Goal: Task Accomplishment & Management: Manage account settings

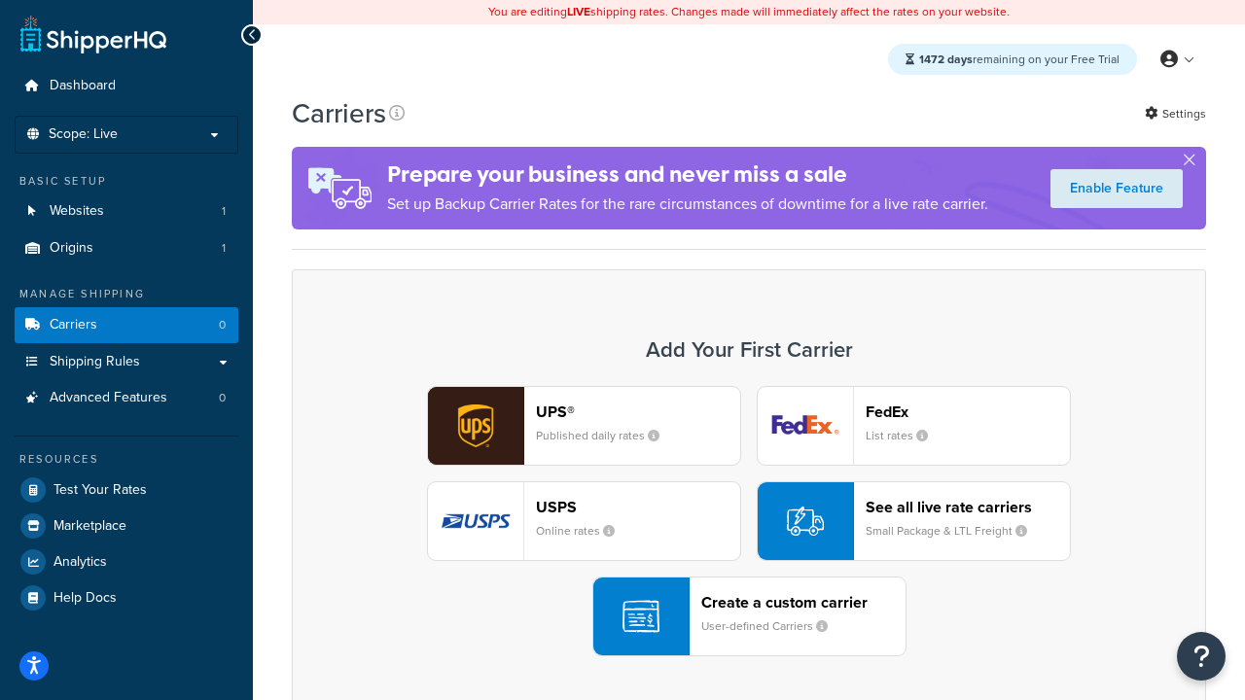
click at [749, 521] on div "UPS® Published daily rates FedEx List rates USPS Online rates See all live rate…" at bounding box center [748, 521] width 873 height 270
click at [967, 411] on header "FedEx" at bounding box center [967, 412] width 204 height 18
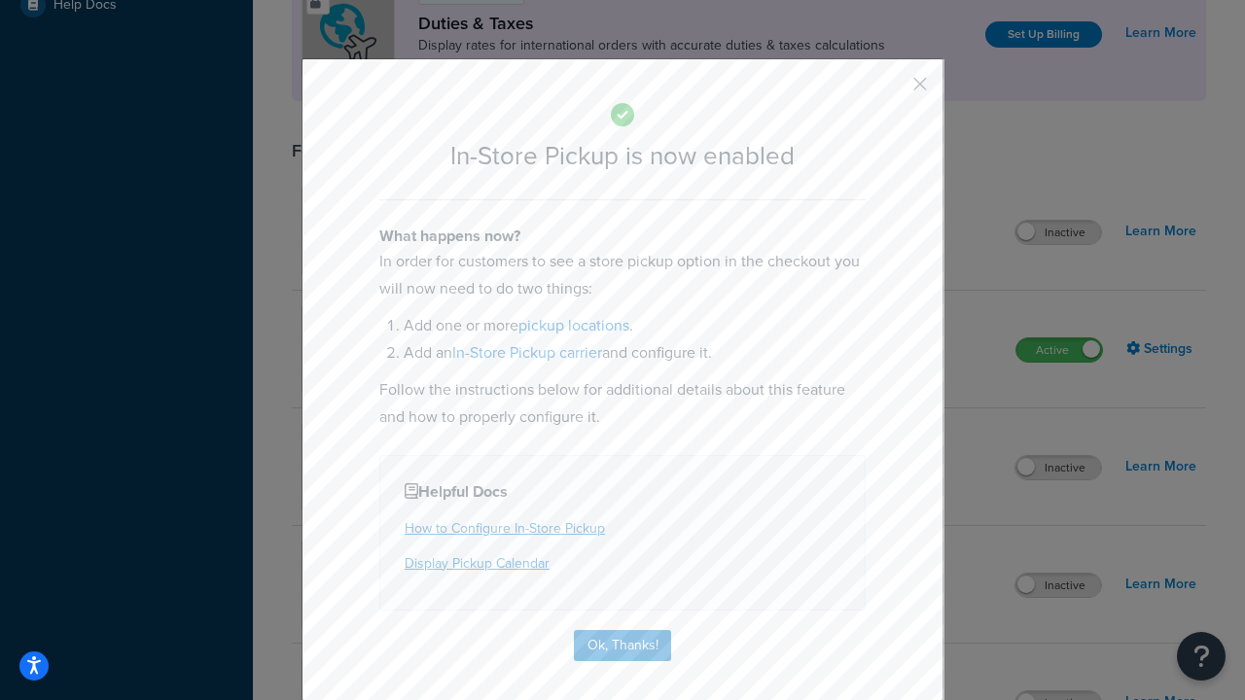
click at [891, 90] on button "button" at bounding box center [891, 90] width 5 height 5
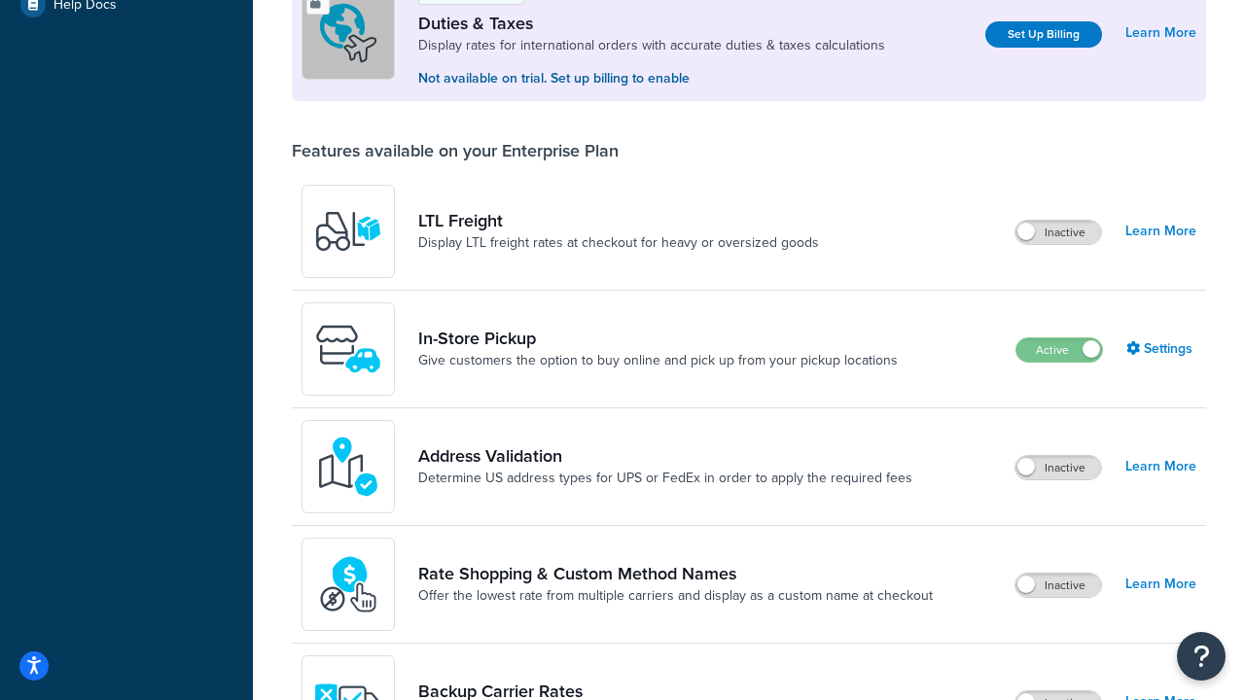
scroll to position [593, 0]
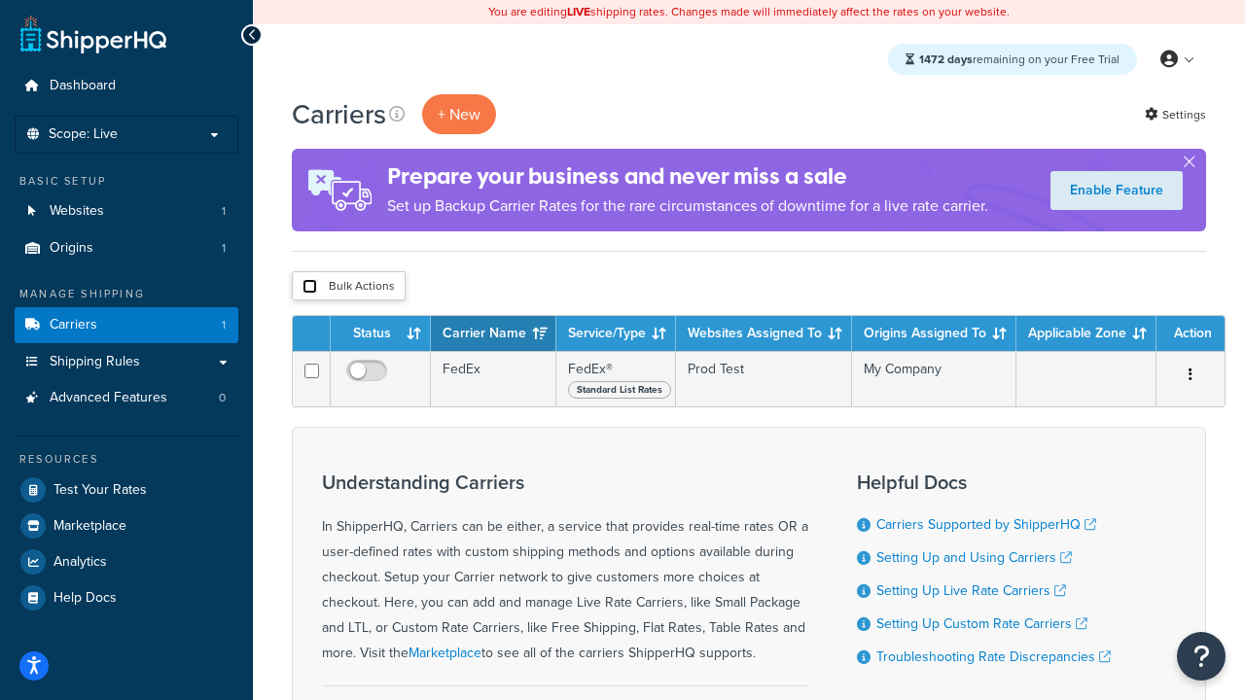
click at [309, 287] on input "checkbox" at bounding box center [309, 286] width 15 height 15
checkbox input "true"
click at [0, 0] on button "Delete" at bounding box center [0, 0] width 0 height 0
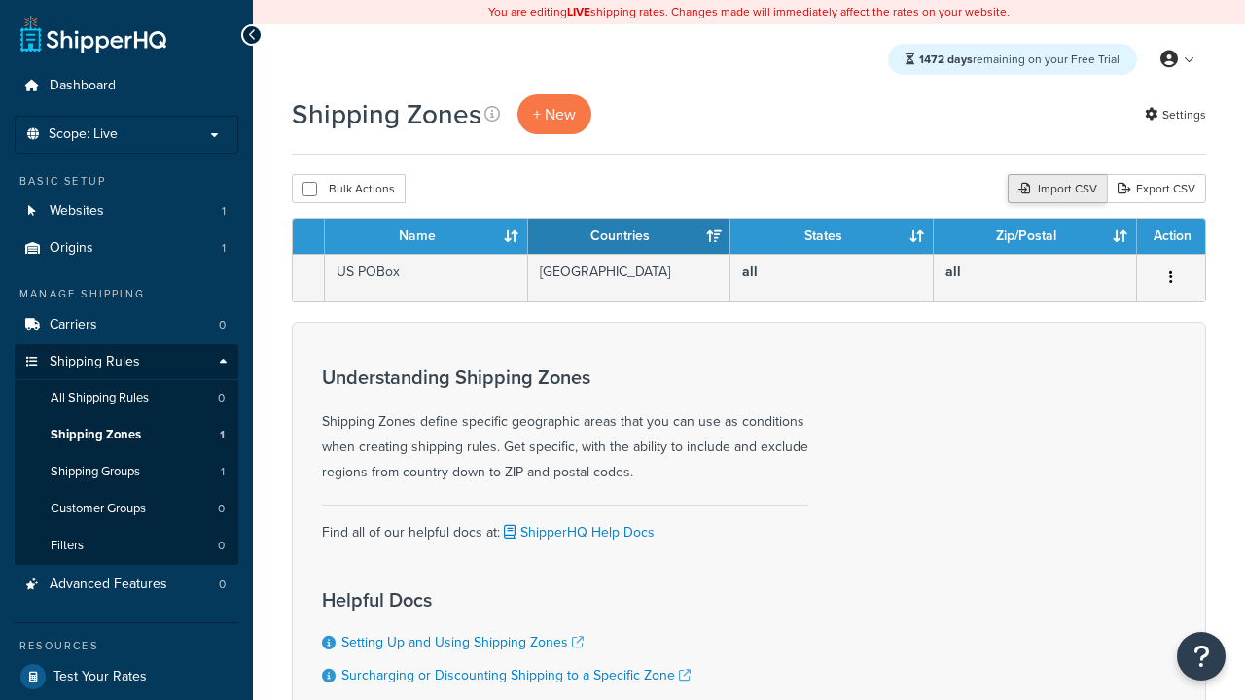
click at [1054, 190] on div "Import CSV" at bounding box center [1056, 188] width 99 height 29
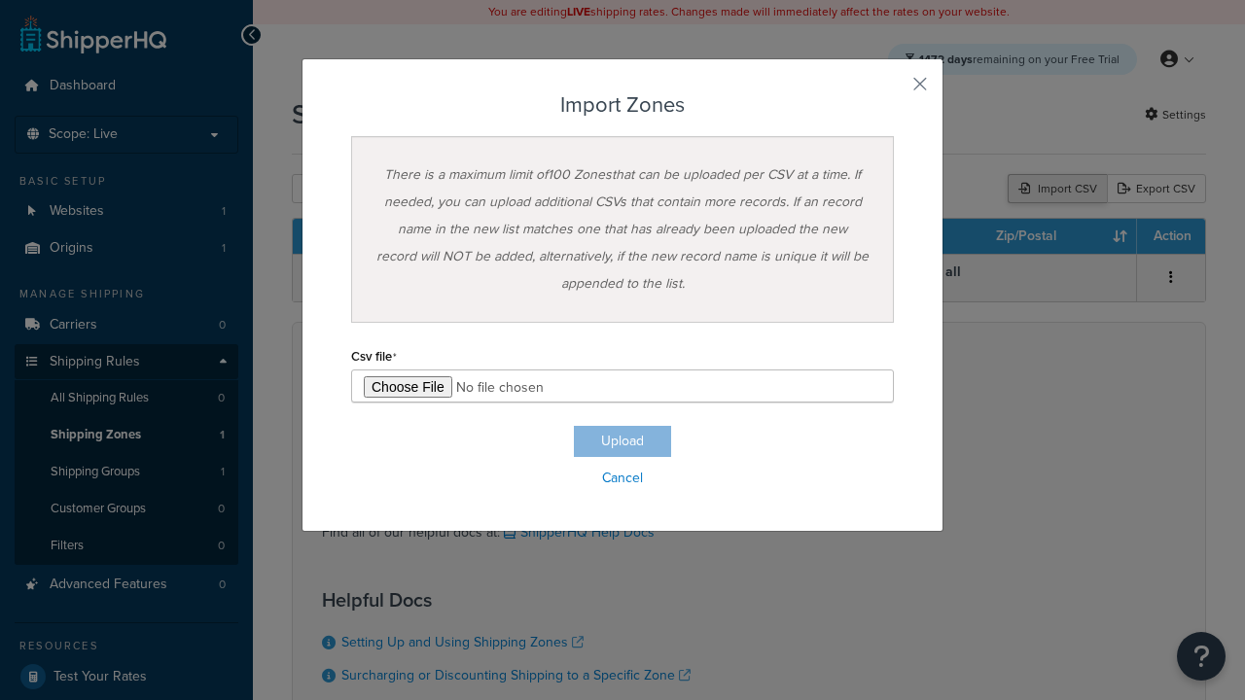
type input "C:\fakepath\importZonesSuccess.csv"
click at [622, 441] on button "Upload" at bounding box center [622, 441] width 97 height 31
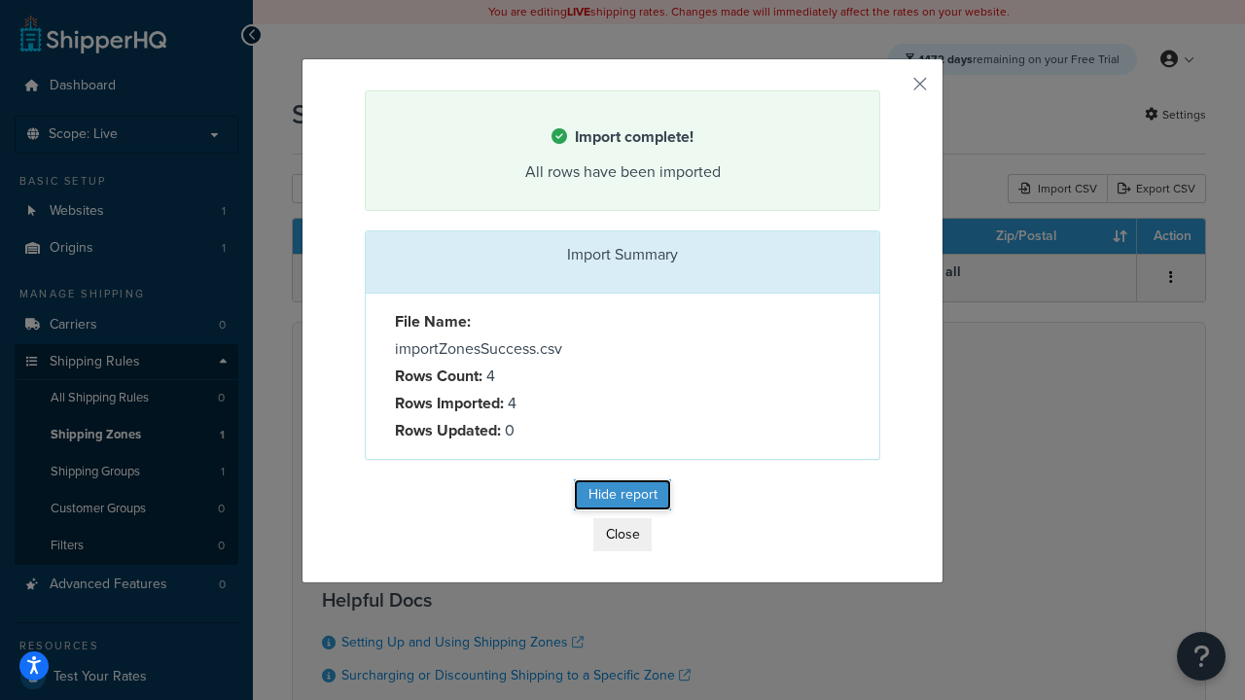
click at [622, 498] on button "Hide report" at bounding box center [622, 494] width 97 height 31
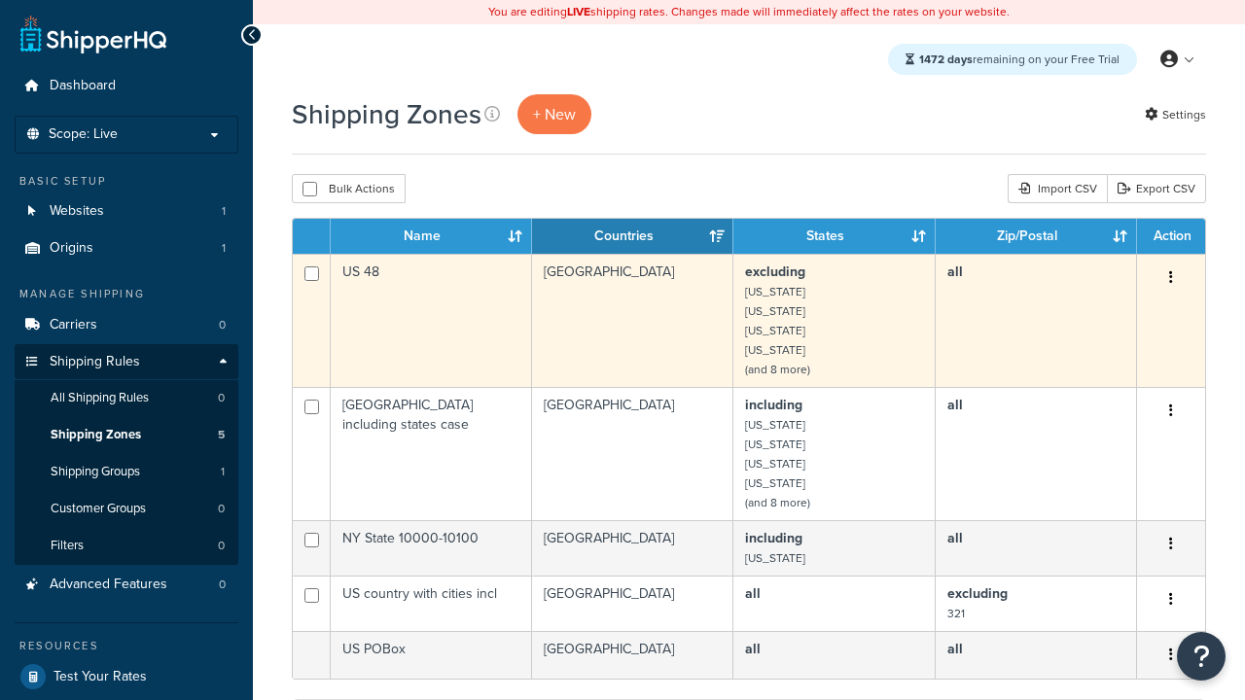
click at [1170, 279] on icon "button" at bounding box center [1171, 277] width 4 height 14
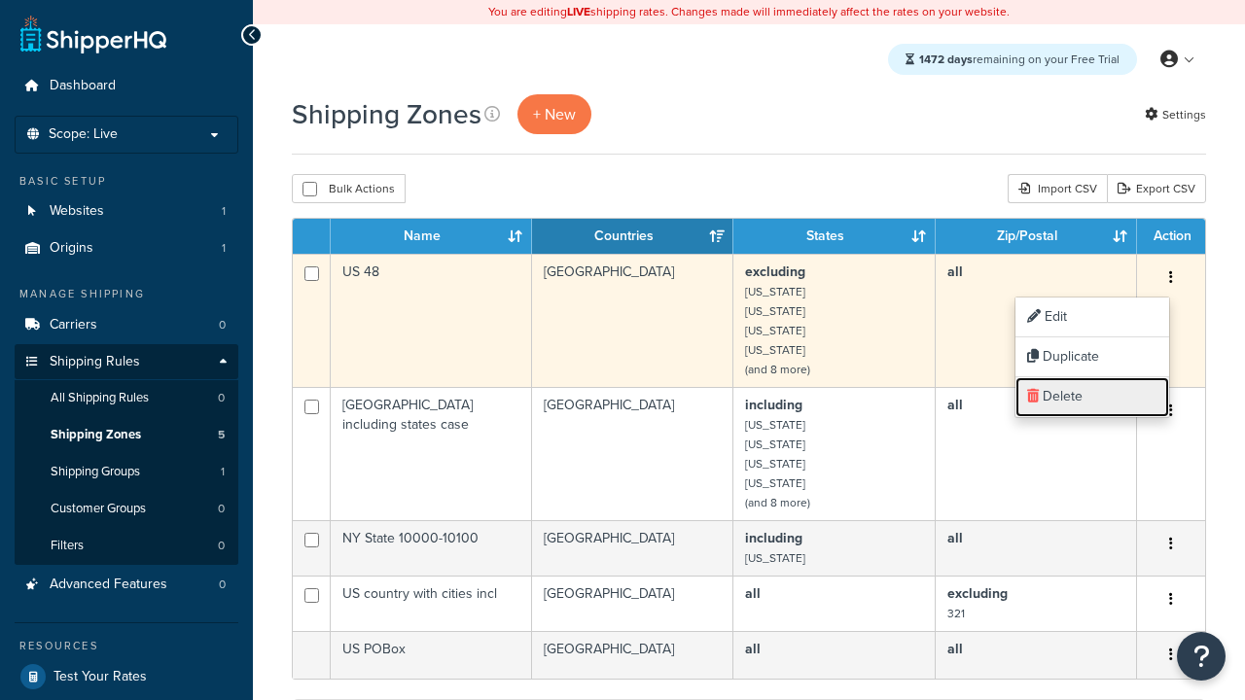
click at [1091, 397] on link "Delete" at bounding box center [1092, 397] width 154 height 40
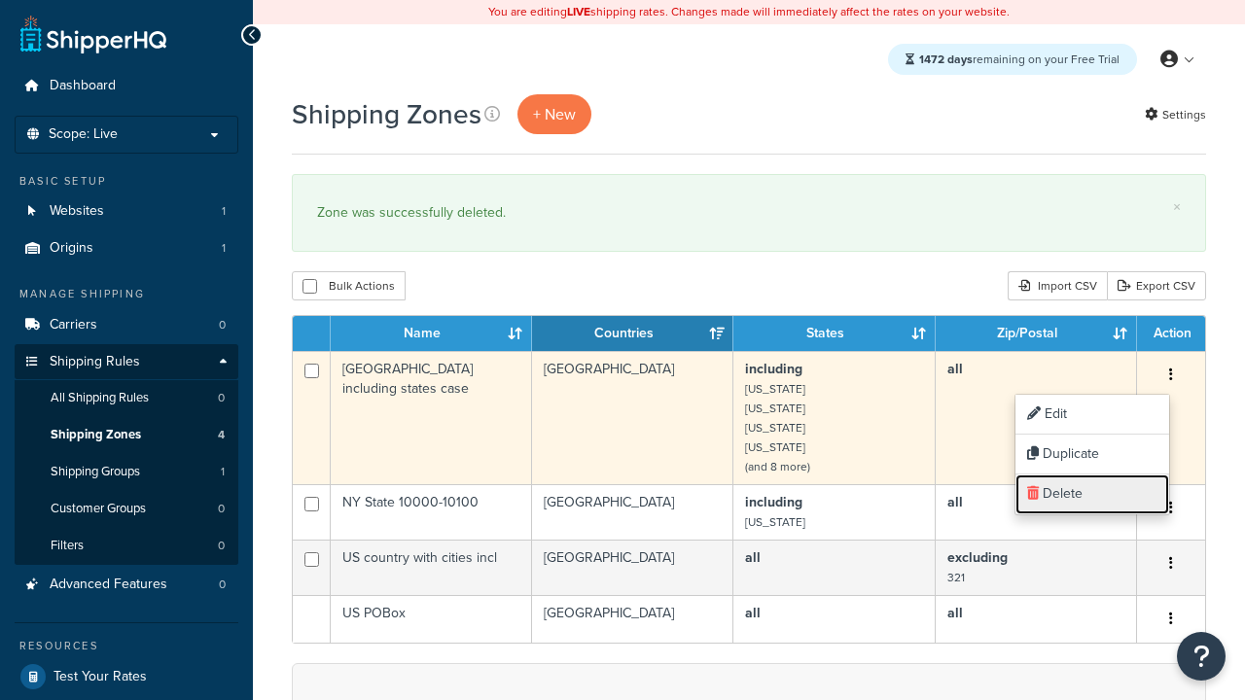
click at [1091, 494] on link "Delete" at bounding box center [1092, 495] width 154 height 40
